Goal: Task Accomplishment & Management: Use online tool/utility

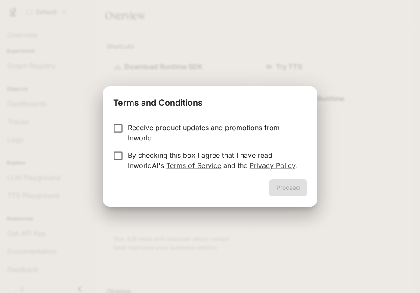
click at [178, 158] on p "By checking this box I agree that I have read InworldAI's Terms of Service and …" at bounding box center [214, 160] width 172 height 21
click at [299, 194] on button "Proceed" at bounding box center [287, 187] width 37 height 17
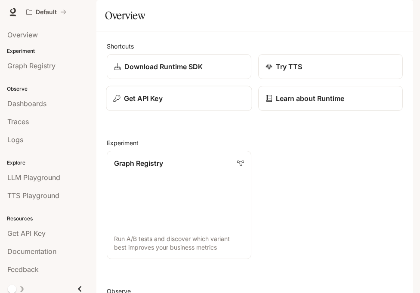
click at [198, 129] on body "Skip to main content Default Documentation Documentation Portal Overview Experi…" at bounding box center [210, 146] width 420 height 293
click at [187, 104] on div "Get API Key" at bounding box center [178, 98] width 131 height 10
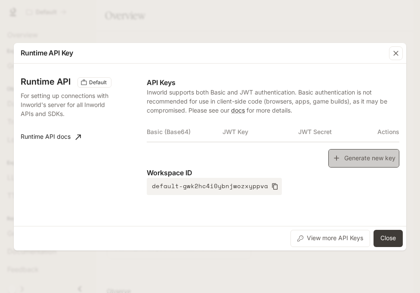
click at [354, 157] on button "Generate new key" at bounding box center [363, 158] width 71 height 19
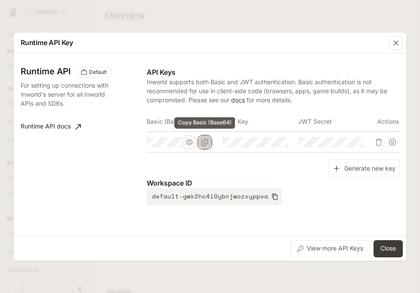
click at [204, 139] on icon "Copy Basic (Base64)" at bounding box center [204, 142] width 7 height 7
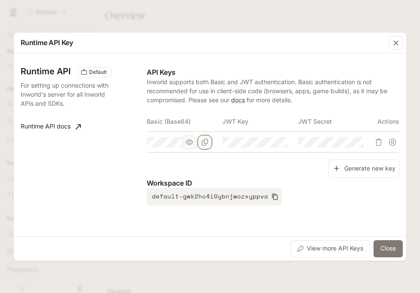
click at [393, 251] on button "Close" at bounding box center [388, 249] width 29 height 17
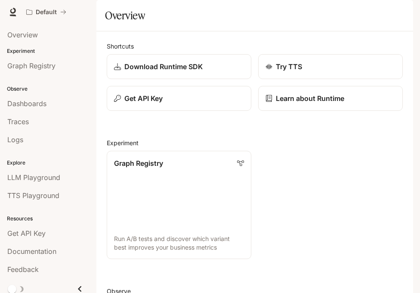
click at [402, 12] on icon "button" at bounding box center [401, 12] width 7 height 7
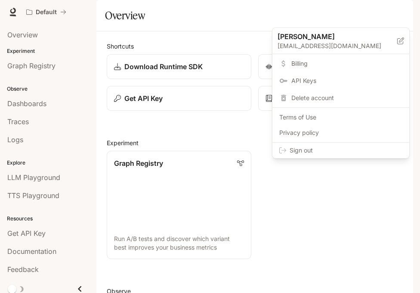
click at [331, 147] on span "Sign out" at bounding box center [346, 150] width 113 height 9
